Goal: Information Seeking & Learning: Learn about a topic

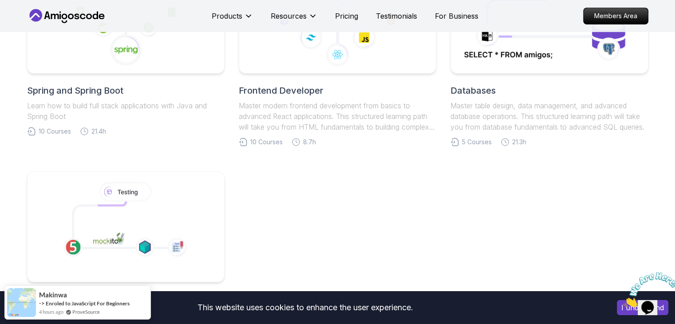
scroll to position [622, 0]
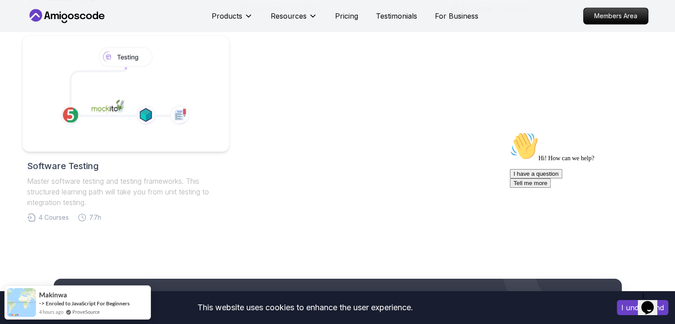
click at [138, 125] on icon at bounding box center [145, 115] width 20 height 20
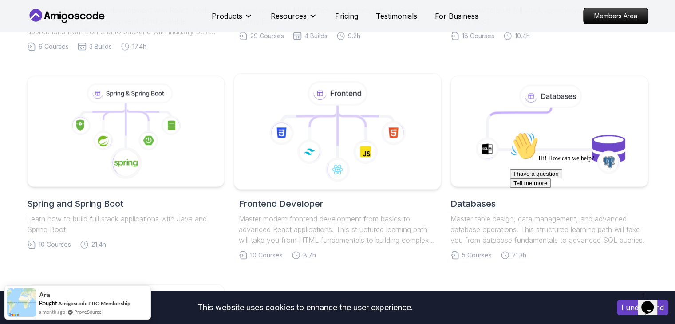
scroll to position [355, 0]
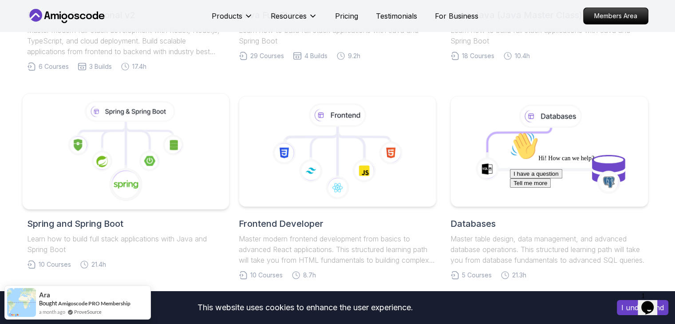
click at [114, 162] on icon at bounding box center [126, 151] width 192 height 101
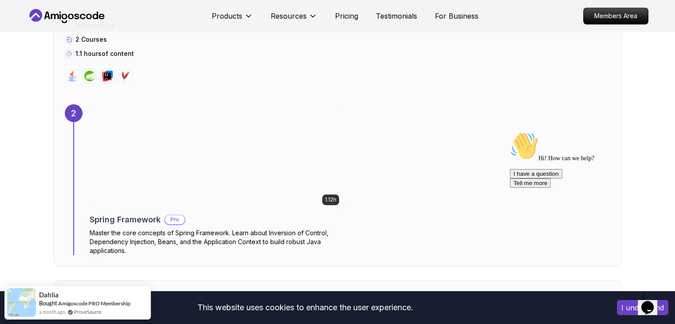
scroll to position [888, 0]
